Goal: Task Accomplishment & Management: Complete application form

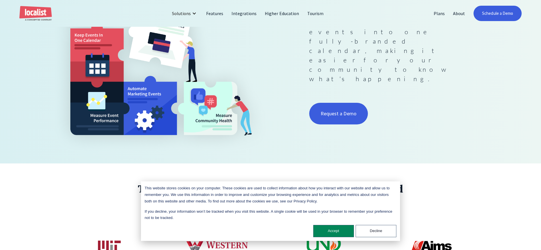
scroll to position [159, 0]
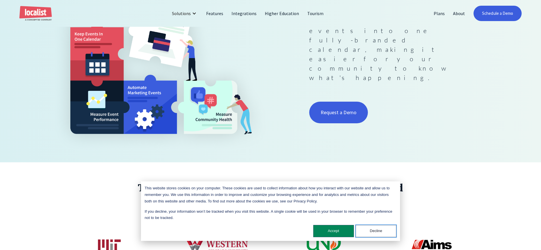
click at [372, 234] on button "Decline" at bounding box center [376, 231] width 41 height 12
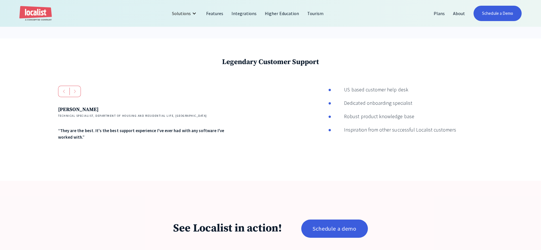
scroll to position [962, 0]
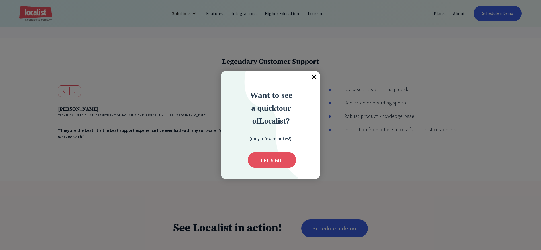
click at [313, 78] on span "×" at bounding box center [314, 77] width 13 height 13
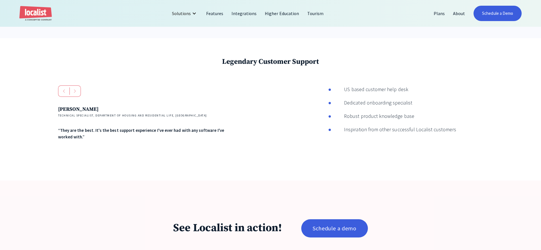
click at [47, 65] on div "Legendary Customer Support Andres Reid Technical Specialist, Department of Hous…" at bounding box center [270, 109] width 541 height 142
click at [30, 67] on div "Legendary Customer Support Andres Reid Technical Specialist, Department of Hous…" at bounding box center [270, 109] width 541 height 142
click at [35, 71] on div "Legendary Customer Support Andres Reid Technical Specialist, Department of Hous…" at bounding box center [270, 109] width 541 height 142
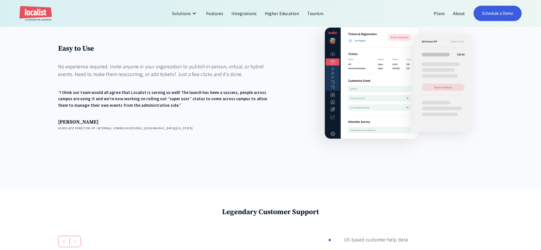
scroll to position [697, 0]
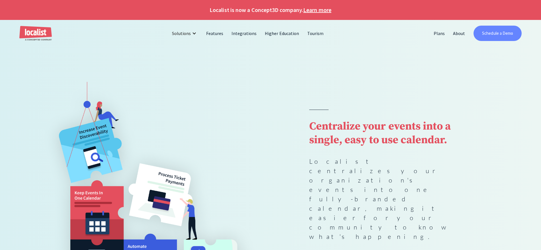
click at [494, 34] on link "Schedule a Demo" at bounding box center [498, 33] width 48 height 15
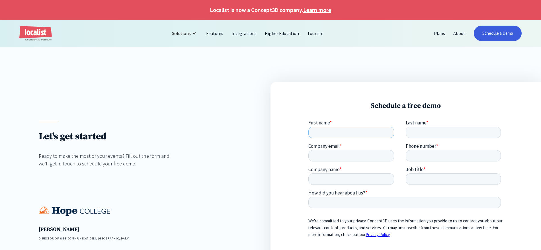
click at [334, 135] on input "First name *" at bounding box center [351, 131] width 86 height 11
type input "Steve"
type input "Forcash"
type input "s"
type input "sforcash@lifewest.edu"
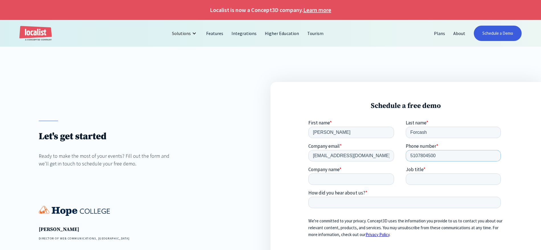
type input "5107804500"
type input "Life West"
type input "Director of Marketing"
type input "Competitive/adjacent schools using your platform"
click at [287, 224] on div "Schedule a free demo" at bounding box center [406, 185] width 271 height 207
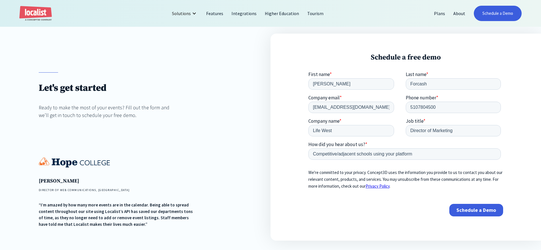
scroll to position [57, 0]
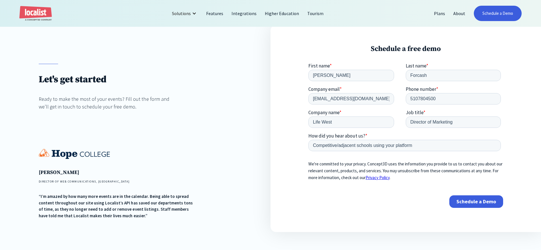
click at [468, 202] on input "Schedule a Demo" at bounding box center [476, 201] width 54 height 13
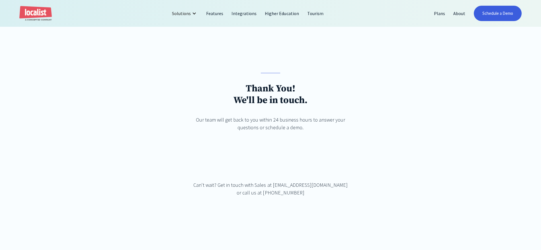
scroll to position [49, 0]
